Goal: Information Seeking & Learning: Learn about a topic

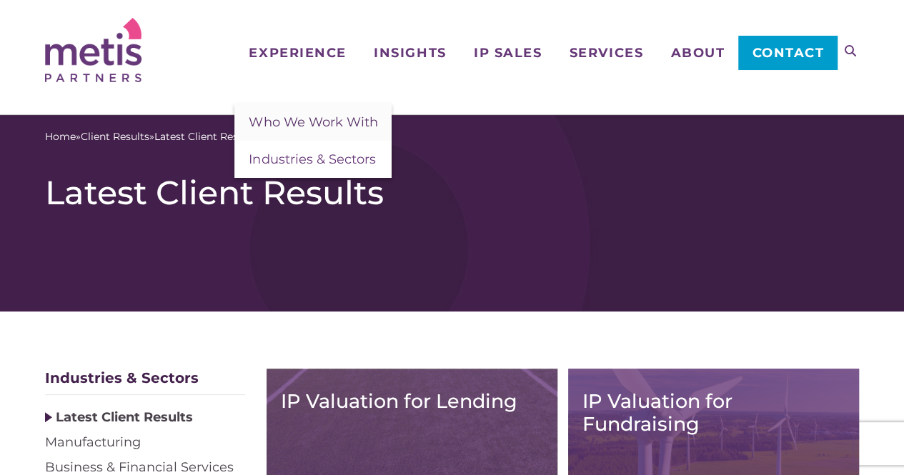
click at [318, 119] on span "Who We Work With" at bounding box center [313, 122] width 129 height 16
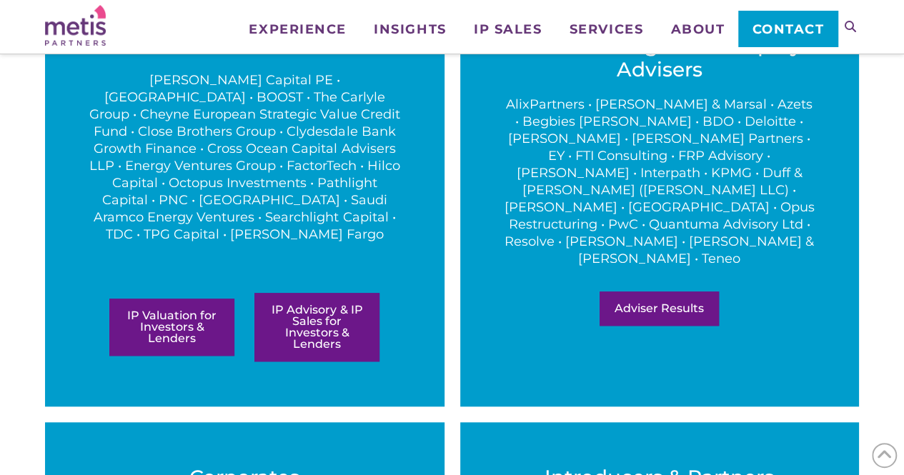
scroll to position [434, 0]
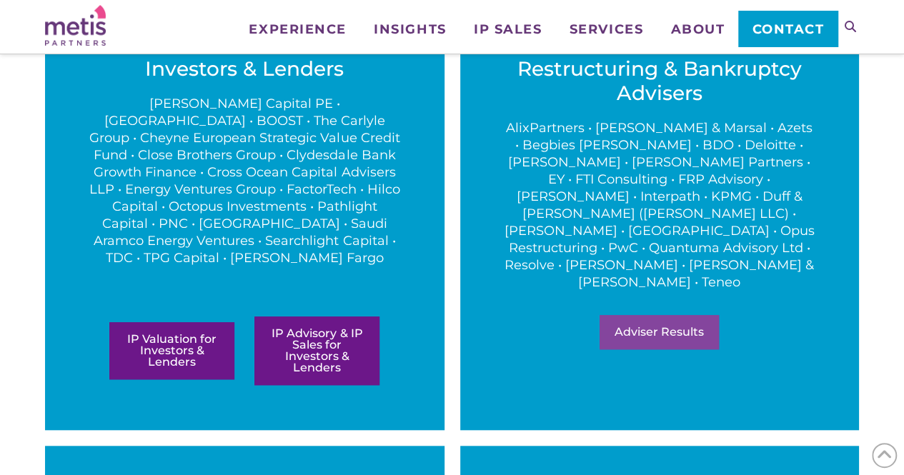
click at [642, 315] on link "Adviser Results" at bounding box center [659, 332] width 119 height 34
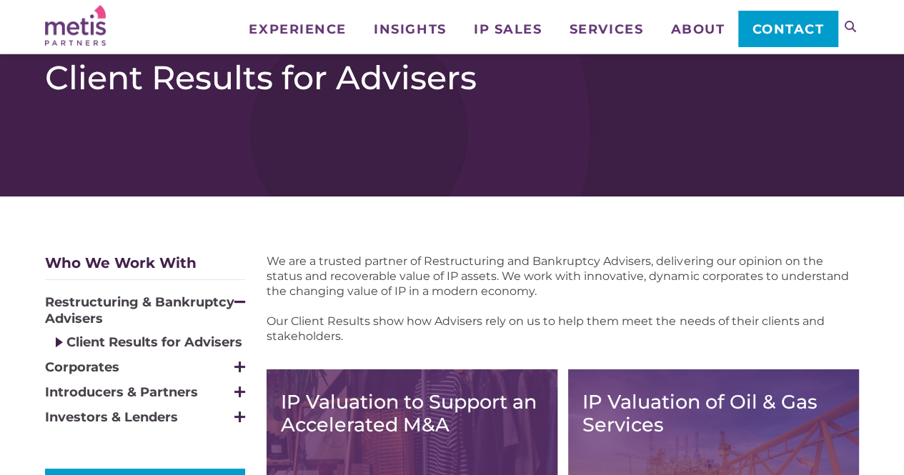
scroll to position [169, 0]
